Goal: Answer question/provide support: Answer question/provide support

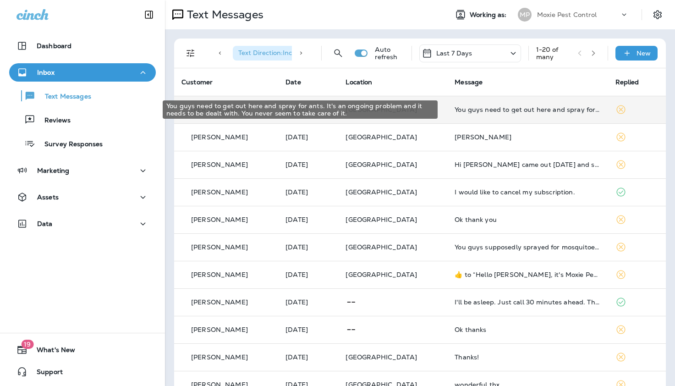
click at [480, 109] on div "You guys need to get out here and spray for ants. It's an ongoing problem and i…" at bounding box center [528, 109] width 146 height 7
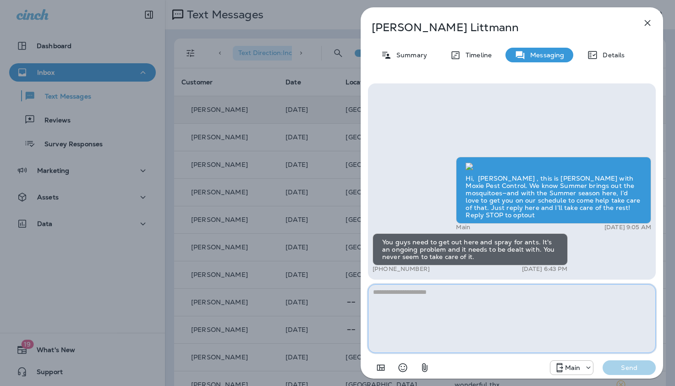
paste textarea "**********"
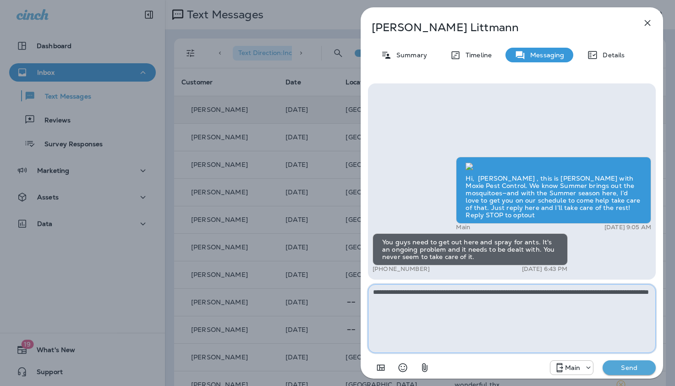
type textarea "**********"
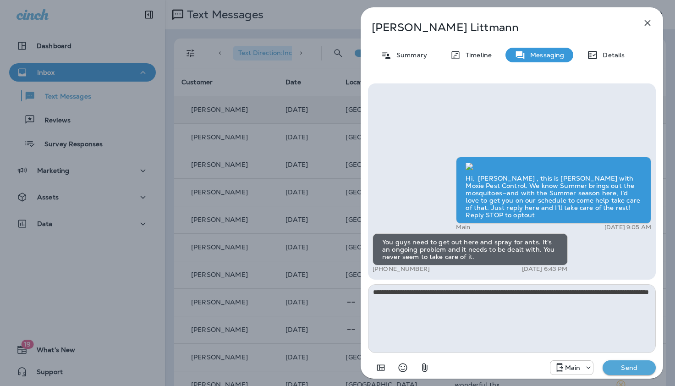
click at [629, 369] on p "Send" at bounding box center [629, 367] width 38 height 8
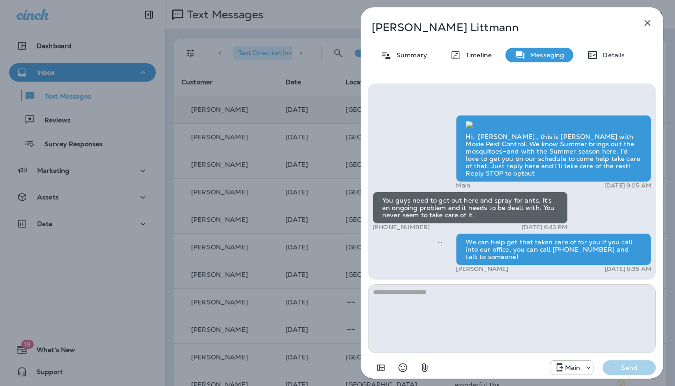
click at [647, 21] on icon "button" at bounding box center [647, 22] width 11 height 11
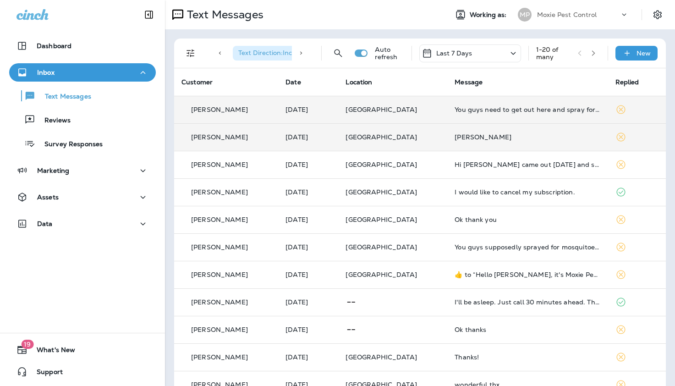
click at [455, 137] on div "[PERSON_NAME]" at bounding box center [528, 136] width 146 height 7
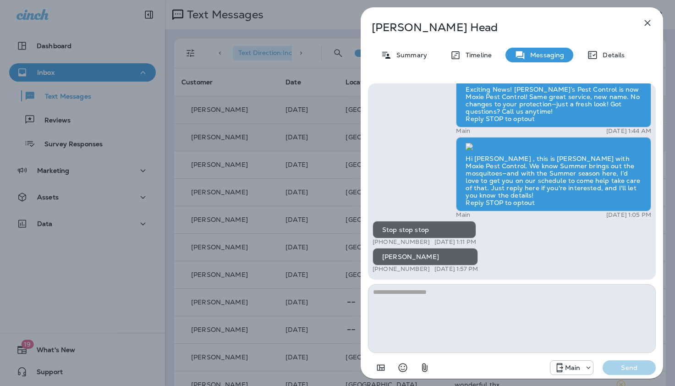
click at [648, 23] on icon "button" at bounding box center [648, 23] width 6 height 6
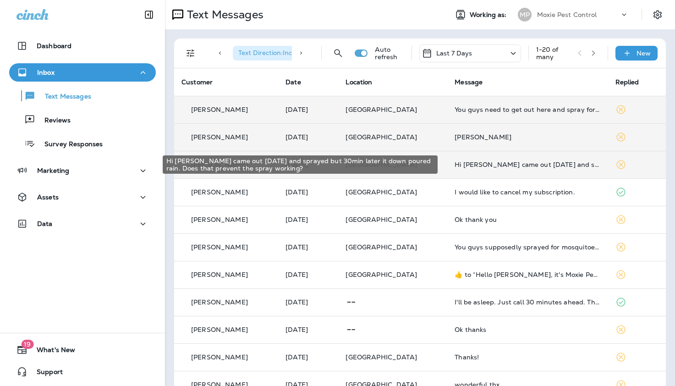
click at [468, 164] on div "Hi [PERSON_NAME] came out [DATE] and sprayed but 30min later it down poured rai…" at bounding box center [528, 164] width 146 height 7
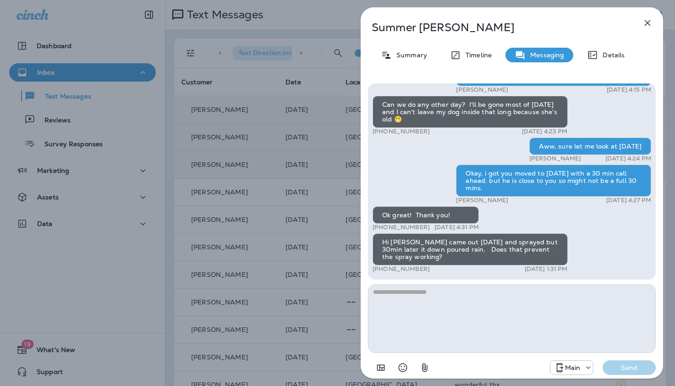
click at [648, 22] on icon "button" at bounding box center [648, 23] width 6 height 6
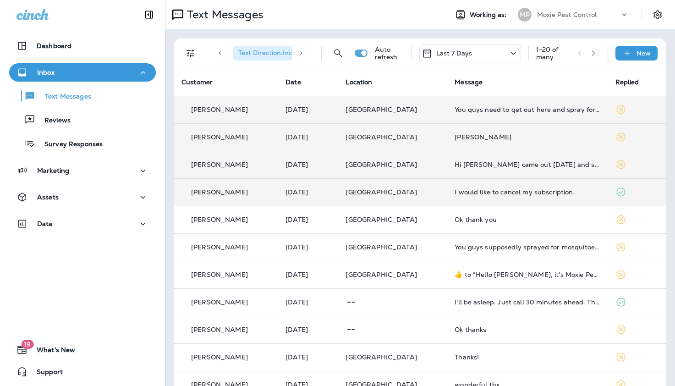
click at [466, 192] on div "I would like to cancel my subscription." at bounding box center [528, 191] width 146 height 7
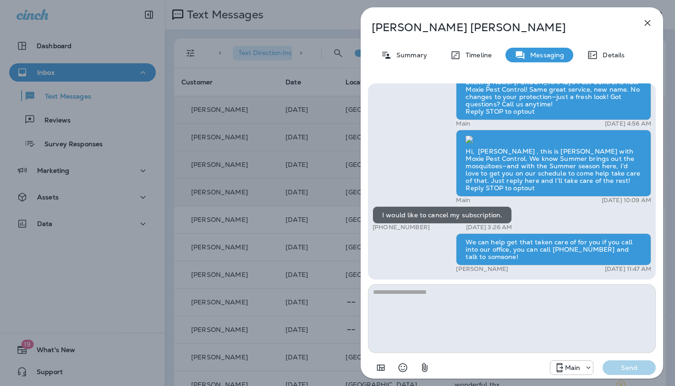
click at [647, 22] on icon "button" at bounding box center [647, 22] width 11 height 11
